Goal: Information Seeking & Learning: Learn about a topic

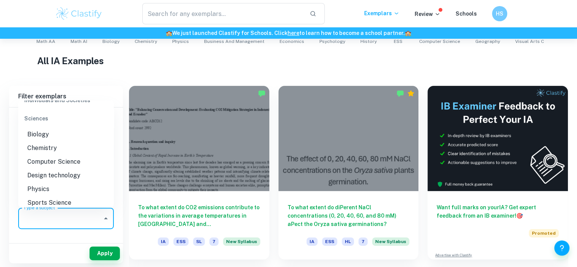
scroll to position [941, 0]
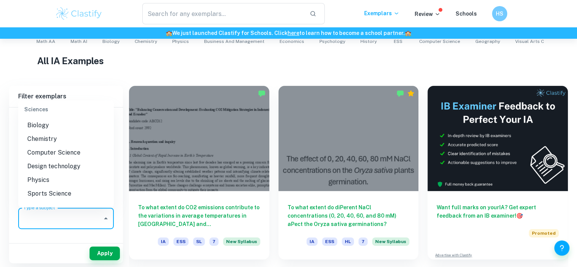
click at [75, 138] on li "Chemistry" at bounding box center [66, 139] width 96 height 14
type input "Chemistry"
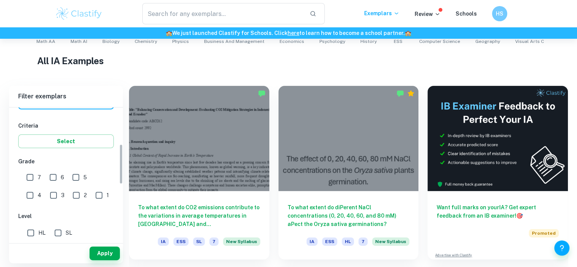
scroll to position [121, 0]
click at [35, 176] on input "7" at bounding box center [29, 175] width 15 height 15
checkbox input "true"
click at [33, 229] on input "HL" at bounding box center [30, 230] width 15 height 15
checkbox input "true"
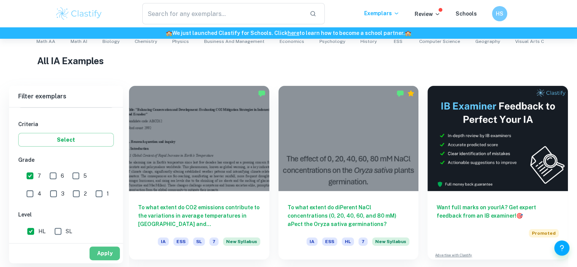
click at [101, 248] on button "Apply" at bounding box center [105, 253] width 30 height 14
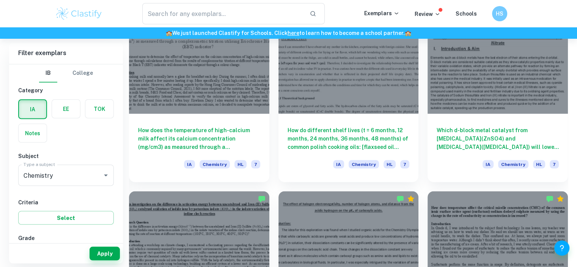
scroll to position [1343, 0]
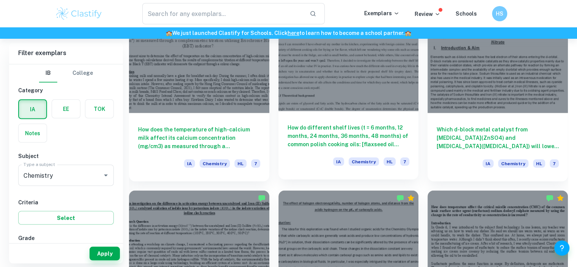
click at [357, 126] on h6 "How do different shelf lives (t = 6 months, 12 months, 24 months, 36 months, 48…" at bounding box center [349, 135] width 122 height 25
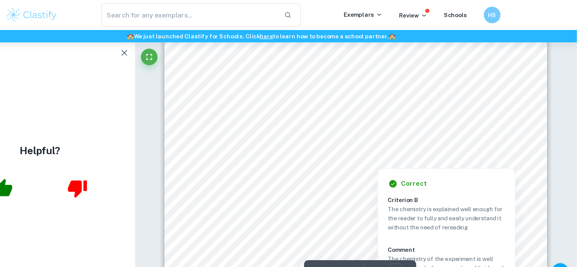
scroll to position [237, 0]
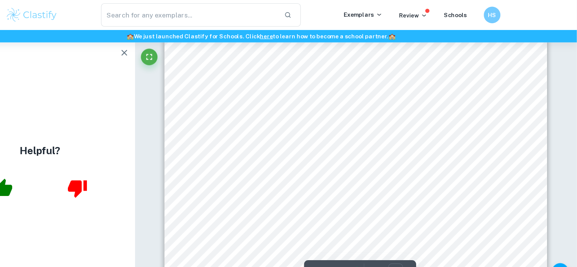
drag, startPoint x: 347, startPoint y: 118, endPoint x: 381, endPoint y: 117, distance: 34.2
click at [381, 117] on div "1 Investigating the unsaturation of common cooking oils 1. INTRODUCTION Since I…" at bounding box center [375, 36] width 350 height 453
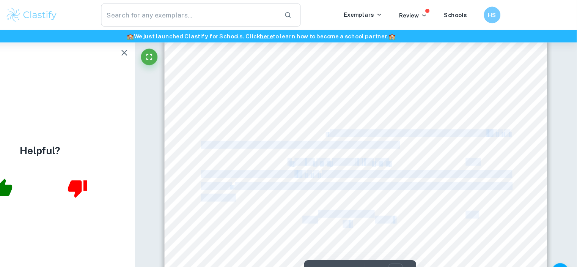
click at [381, 117] on div "1 Investigating the unsaturation of common cooking oils 1. INTRODUCTION Since I…" at bounding box center [375, 36] width 350 height 453
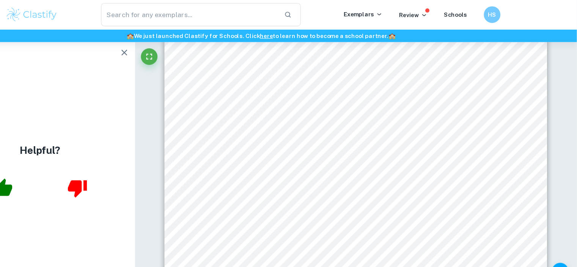
scroll to position [211, 0]
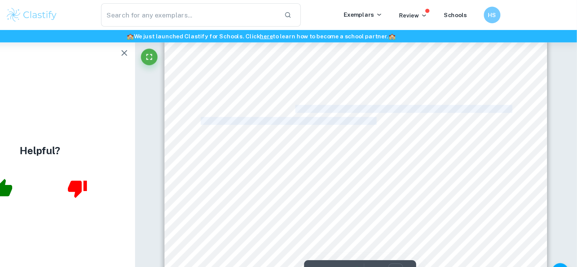
drag, startPoint x: 319, startPoint y: 100, endPoint x: 344, endPoint y: 243, distance: 145.6
click at [396, 109] on div "1 Investigating the unsaturation of common cooking oils 1. INTRODUCTION Since I…" at bounding box center [375, 61] width 350 height 453
click at [396, 109] on span "chain. Therefore, a higher iodine value indicated a more unsaturated, less stab…" at bounding box center [345, 110] width 224 height 6
click at [425, 118] on div "1 Investigating the unsaturation of common cooking oils 1. INTRODUCTION Since I…" at bounding box center [375, 61] width 350 height 453
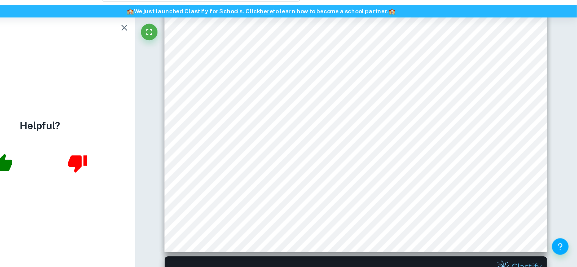
scroll to position [246, 0]
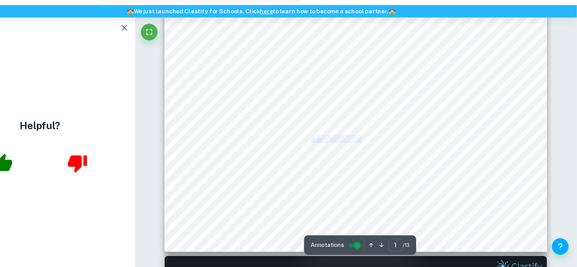
drag, startPoint x: 332, startPoint y: 149, endPoint x: 380, endPoint y: 151, distance: 47.8
click at [380, 151] on div "1 Investigating the unsaturation of common cooking oils 1. INTRODUCTION Since I…" at bounding box center [375, 26] width 350 height 453
click at [380, 151] on span "needed to react with all the remaining iodine determines the amount" at bounding box center [430, 150] width 172 height 6
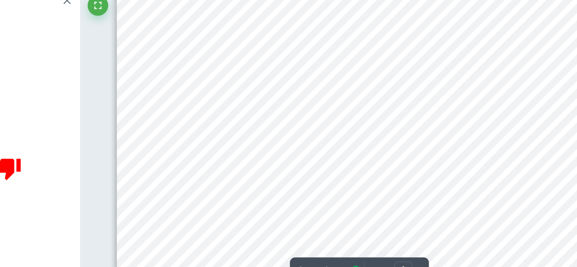
scroll to position [245, 0]
drag, startPoint x: 315, startPoint y: 152, endPoint x: 353, endPoint y: 154, distance: 37.6
click at [353, 154] on div "1 Investigating the unsaturation of common cooking oils 1. INTRODUCTION Since I…" at bounding box center [375, 27] width 350 height 453
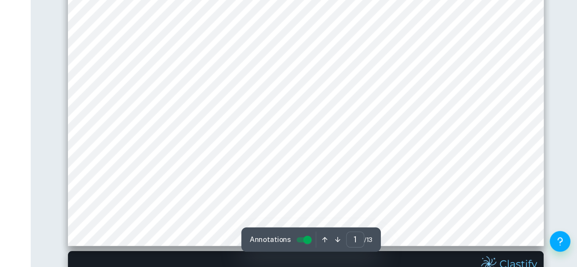
scroll to position [259, 0]
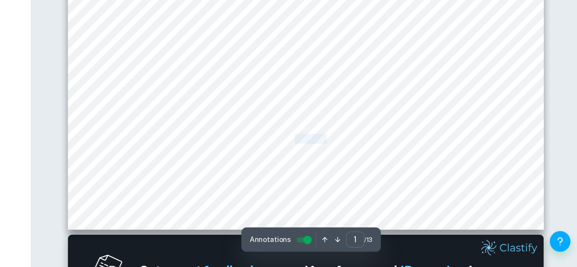
drag, startPoint x: 391, startPoint y: 171, endPoint x: 368, endPoint y: 173, distance: 22.8
click at [368, 173] on span "(𝐵 − 𝑇) × 0.01269" at bounding box center [366, 173] width 50 height 6
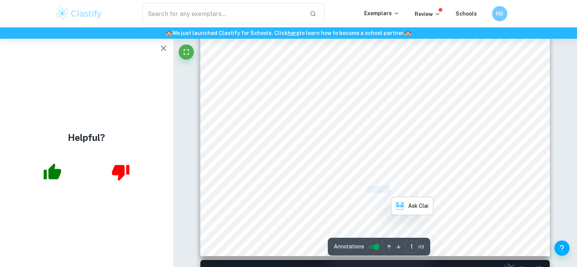
scroll to position [242, 0]
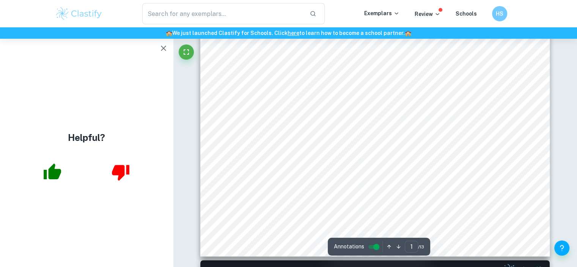
click at [349, 157] on div "1 Investigating the unsaturation of common cooking oils 1. INTRODUCTION Since I…" at bounding box center [375, 30] width 350 height 453
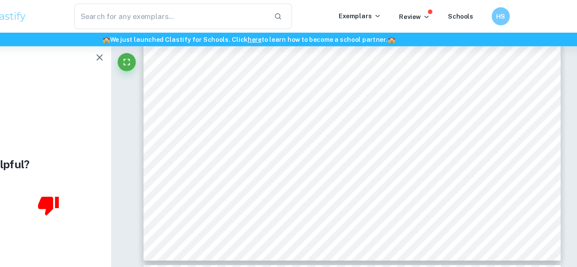
scroll to position [2615, 0]
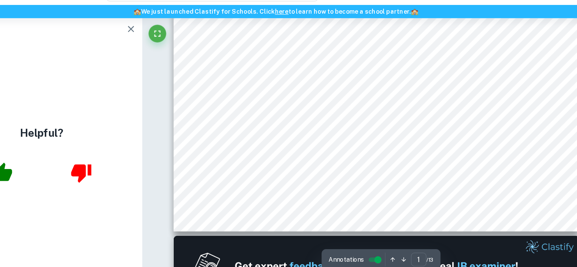
scroll to position [276, 0]
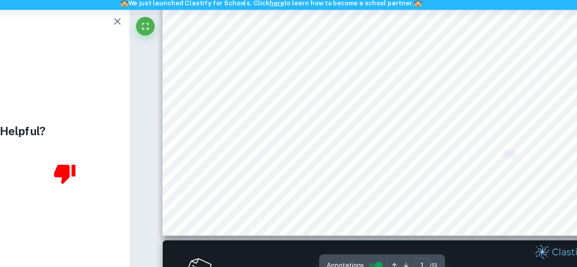
drag, startPoint x: 478, startPoint y: 155, endPoint x: 492, endPoint y: 156, distance: 14.8
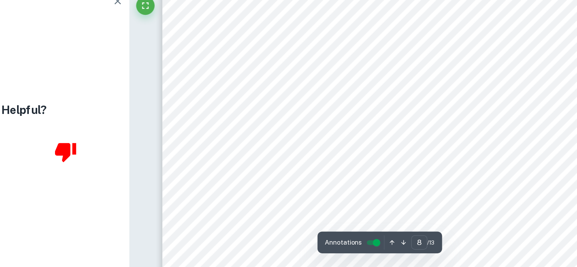
scroll to position [3363, 0]
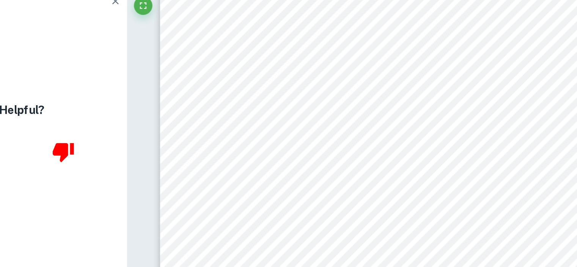
drag, startPoint x: 363, startPoint y: 189, endPoint x: 391, endPoint y: 203, distance: 30.9
click at [396, 186] on div "8 𝐼𝑉 = (𝐵 − 𝑇) × 𝑋 𝑊 × 100 (8) Where: • B is volume of [MEDICAL_DATA] Na 2 S 2 …" at bounding box center [375, 157] width 350 height 453
click at [396, 186] on span "𝑔 ∙ 𝑚𝑜𝑙" at bounding box center [403, 189] width 18 height 6
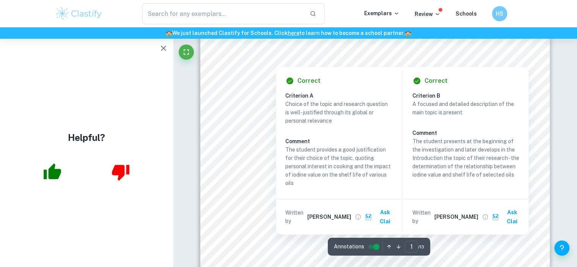
scroll to position [150, 0]
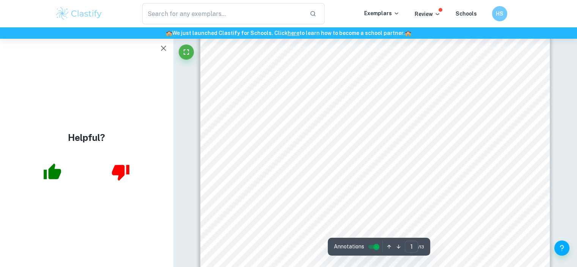
drag, startPoint x: 374, startPoint y: 102, endPoint x: 416, endPoint y: 103, distance: 41.7
click at [416, 103] on span "single bonds) or unsaturated (C=C double bonds). The degree of unsaturation det…" at bounding box center [374, 102] width 283 height 6
type input "8"
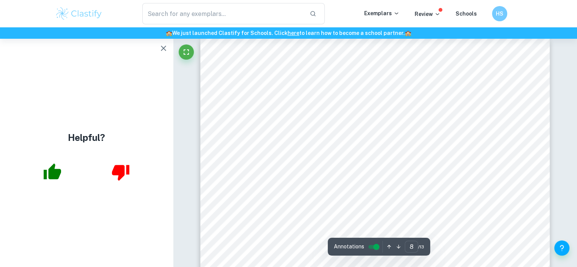
scroll to position [3256, 0]
drag, startPoint x: 363, startPoint y: 115, endPoint x: 410, endPoint y: 144, distance: 54.5
click at [414, 121] on div "8 𝐼𝑉 = (𝐵 − 𝑇) × 𝑋 𝑊 × 100 (8) Where: • B is volume of [MEDICAL_DATA] Na 2 S 2 …" at bounding box center [375, 264] width 350 height 453
click at [360, 139] on span "of [MEDICAL_DATA]" at bounding box center [362, 139] width 59 height 6
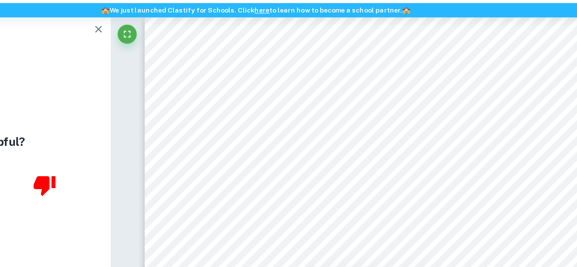
click at [410, 144] on div "8 𝐼𝑉 = (𝐵 − 𝑇) × 𝑋 𝑊 × 100 (8) Where: • B is volume of [MEDICAL_DATA] Na 2 S 2 …" at bounding box center [375, 264] width 350 height 453
drag, startPoint x: 429, startPoint y: 141, endPoint x: 439, endPoint y: 141, distance: 9.9
click at [439, 141] on span "to grams of iodine I" at bounding box center [435, 139] width 50 height 6
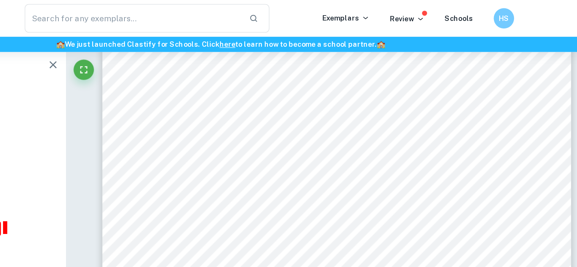
scroll to position [3316, 0]
